Goal: Task Accomplishment & Management: Use online tool/utility

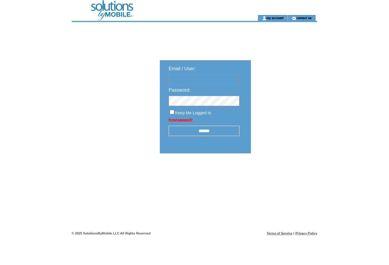
type input "**********"
click at [211, 133] on input "******" at bounding box center [203, 131] width 71 height 10
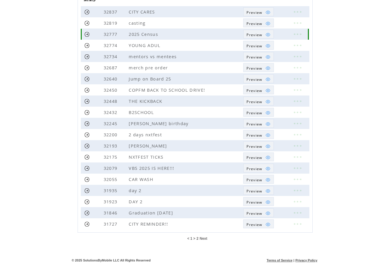
scroll to position [81, 0]
click at [206, 237] on span "Next" at bounding box center [204, 238] width 8 height 4
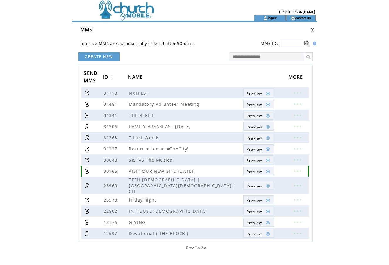
click at [293, 170] on link at bounding box center [297, 171] width 18 height 8
click at [263, 170] on link "EDIT" at bounding box center [261, 170] width 10 height 5
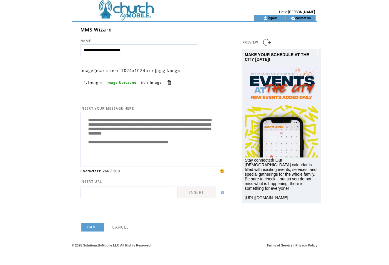
click at [96, 231] on link "SAVE" at bounding box center [92, 226] width 23 height 9
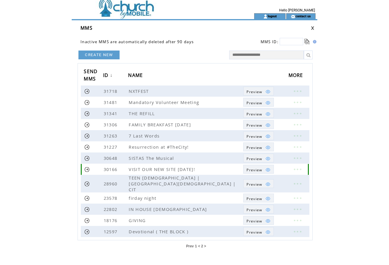
scroll to position [2, 0]
click at [87, 170] on link at bounding box center [87, 169] width 6 height 6
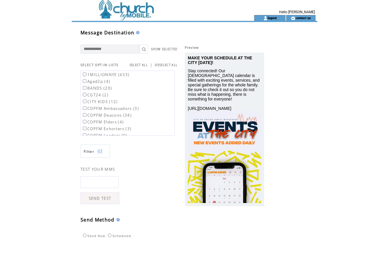
click at [141, 64] on link "SELECT ALL" at bounding box center [138, 65] width 18 height 4
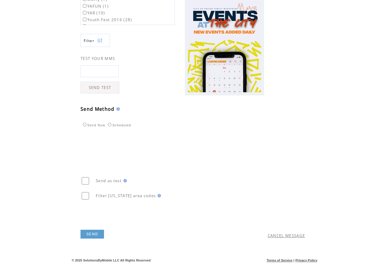
scroll to position [112, 0]
click at [99, 233] on link "SEND" at bounding box center [91, 233] width 23 height 9
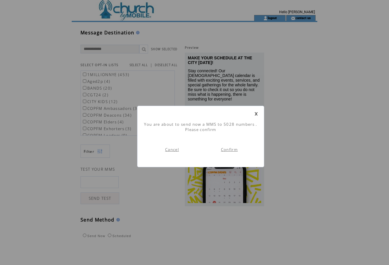
scroll to position [0, 0]
click at [229, 150] on link "Confirm" at bounding box center [229, 149] width 17 height 5
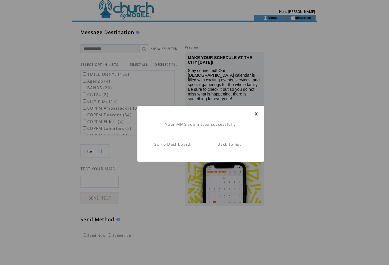
scroll to position [0, 0]
click at [255, 114] on link at bounding box center [256, 114] width 4 height 4
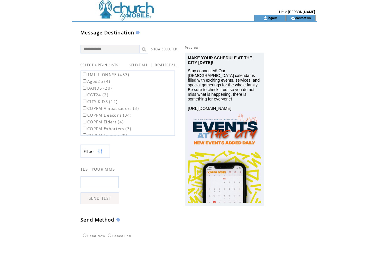
click at [138, 16] on td at bounding box center [152, 18] width 161 height 6
